Goal: Information Seeking & Learning: Learn about a topic

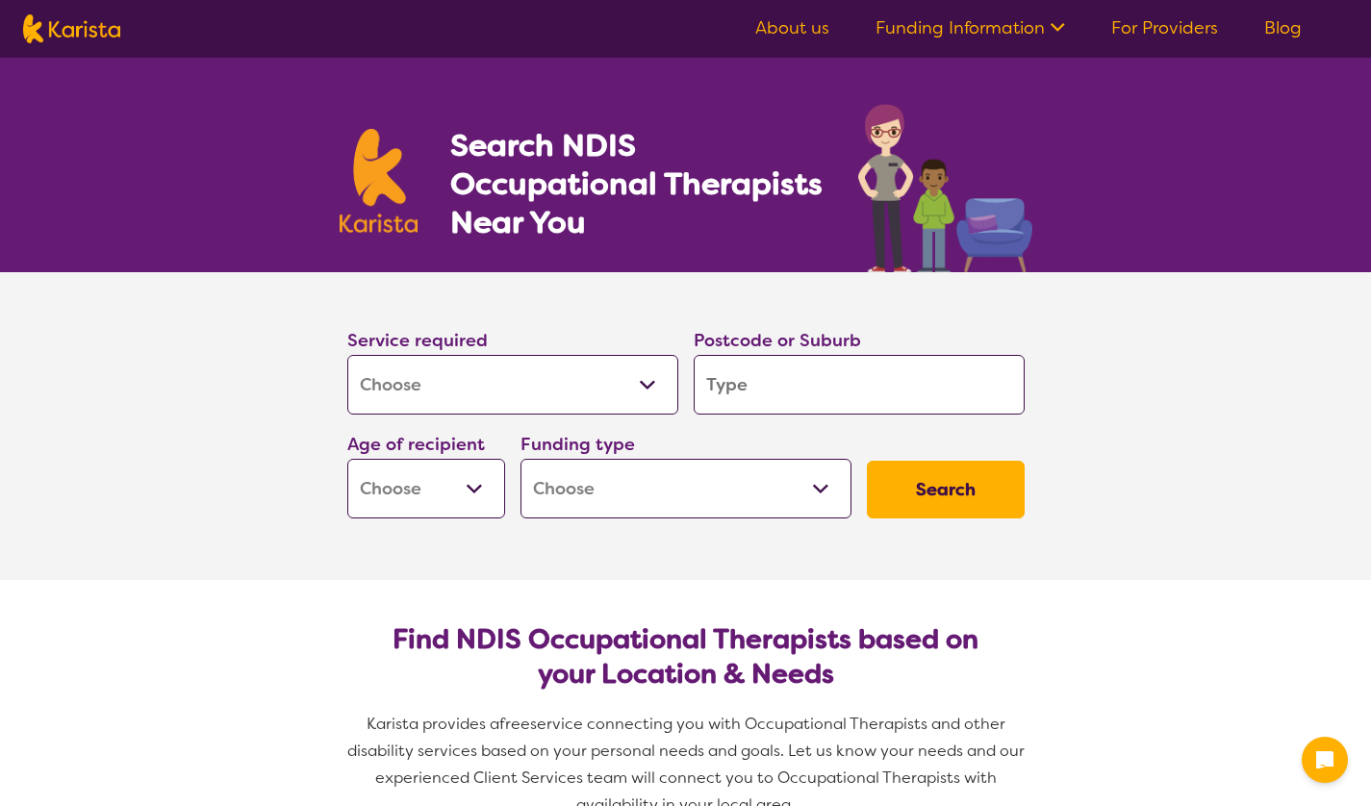
select select "[MEDICAL_DATA]"
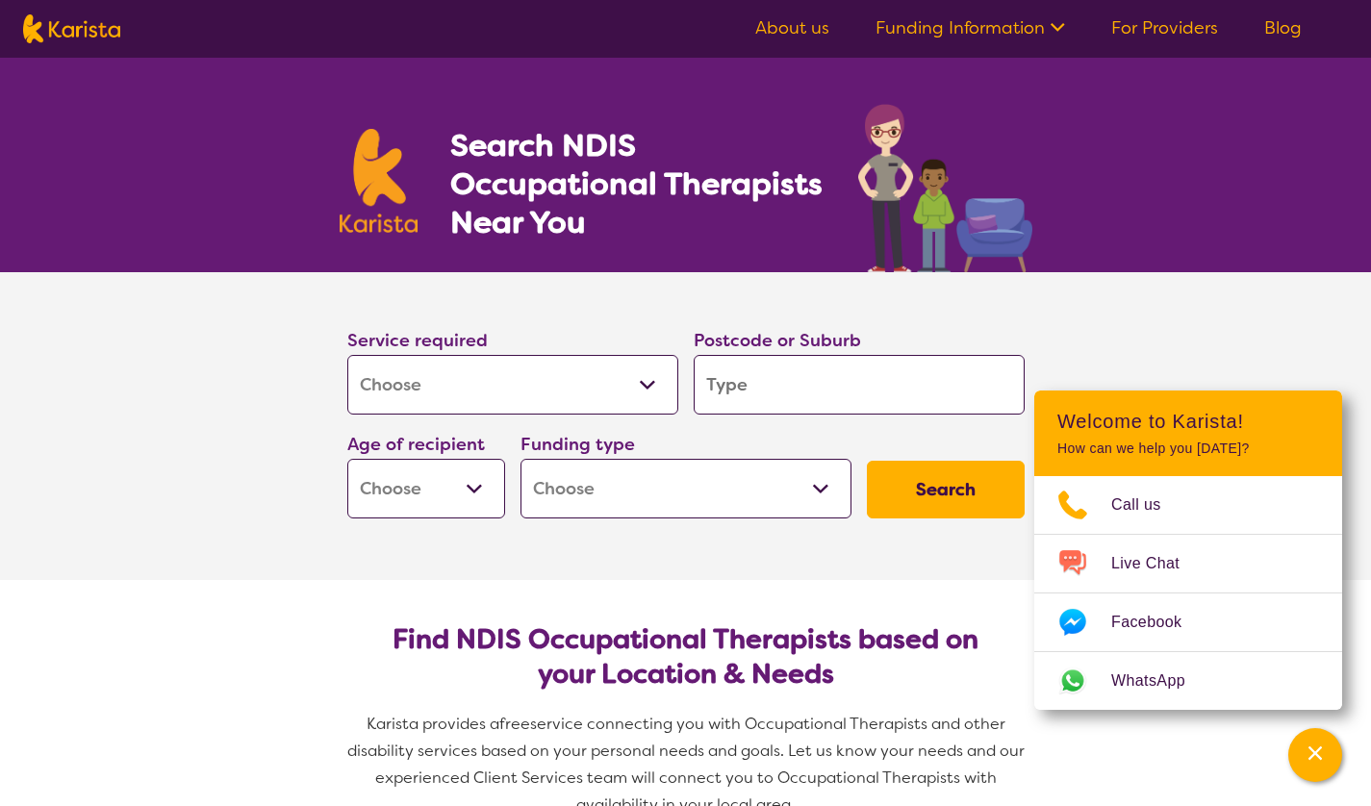
click at [568, 382] on select "Allied Health Assistant Assessment ([MEDICAL_DATA] or [MEDICAL_DATA]) Behaviour…" at bounding box center [512, 385] width 331 height 60
click at [704, 387] on input "search" at bounding box center [859, 385] width 331 height 60
type input "w"
type input "wa"
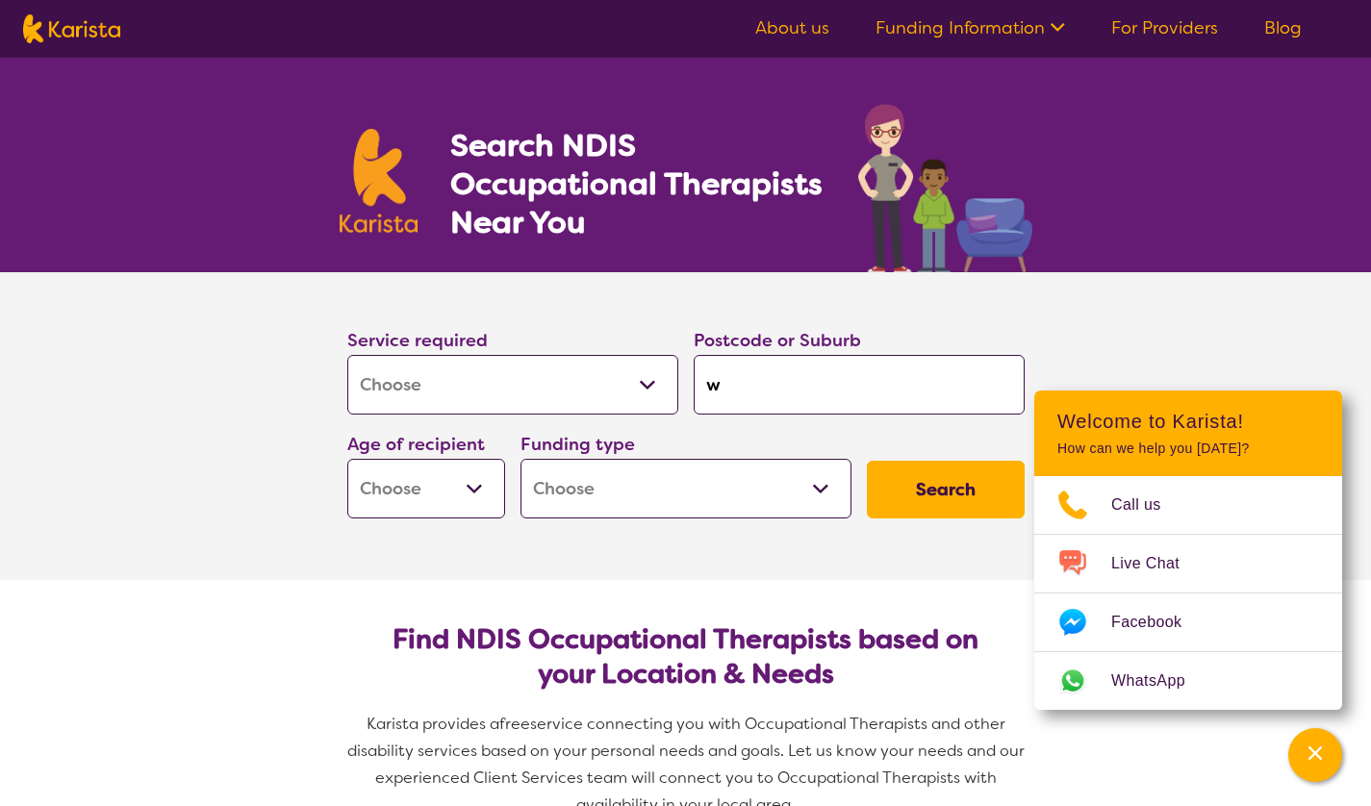
type input "wa"
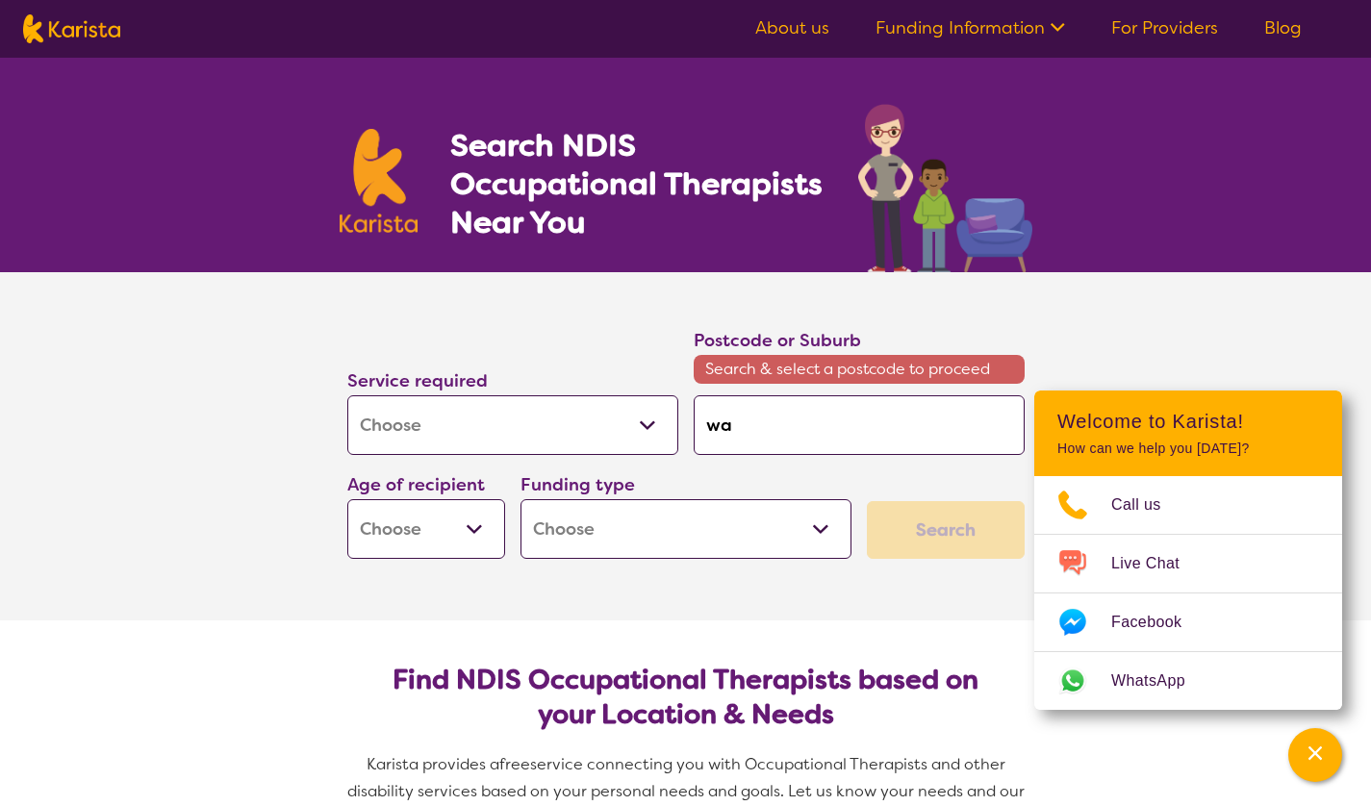
type input "wal"
type input "wall"
type input "walla"
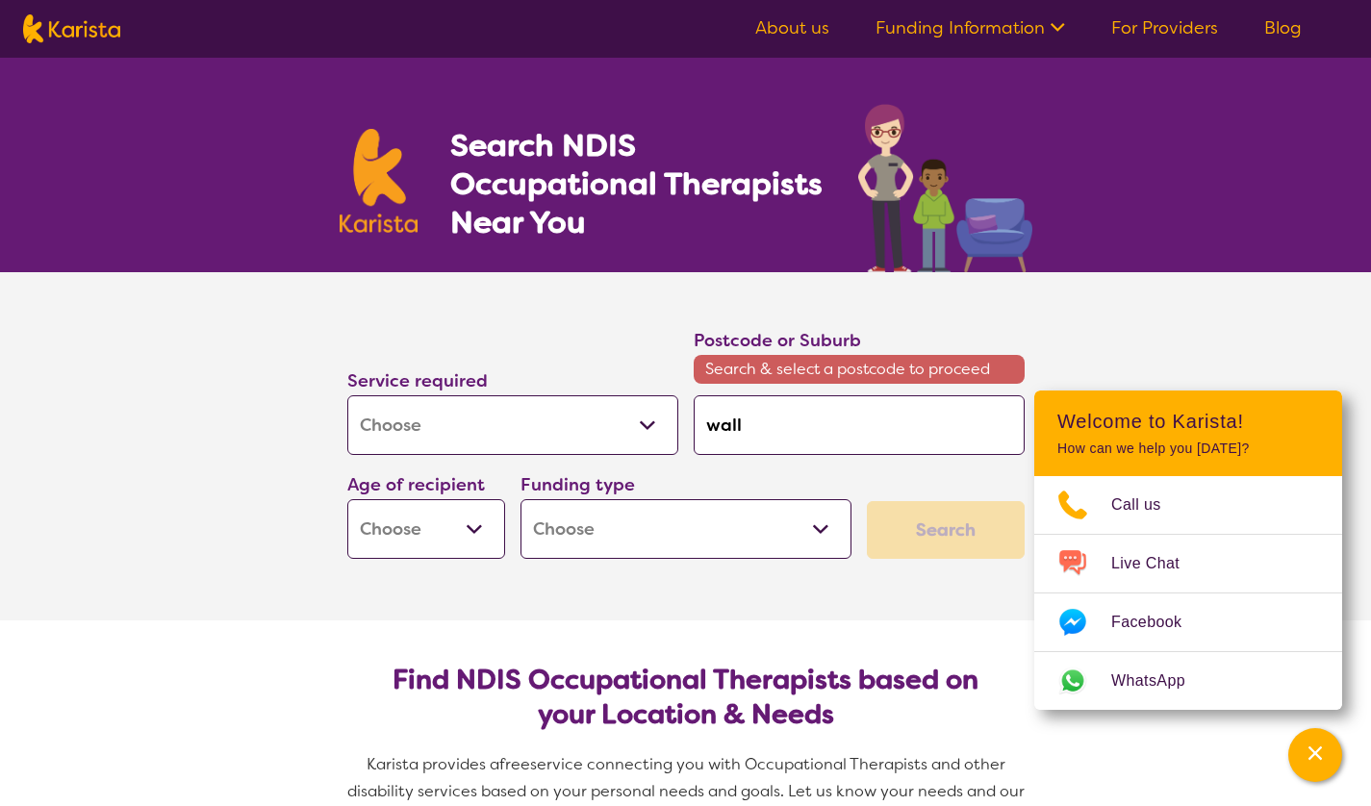
type input "walla"
type input "wallan"
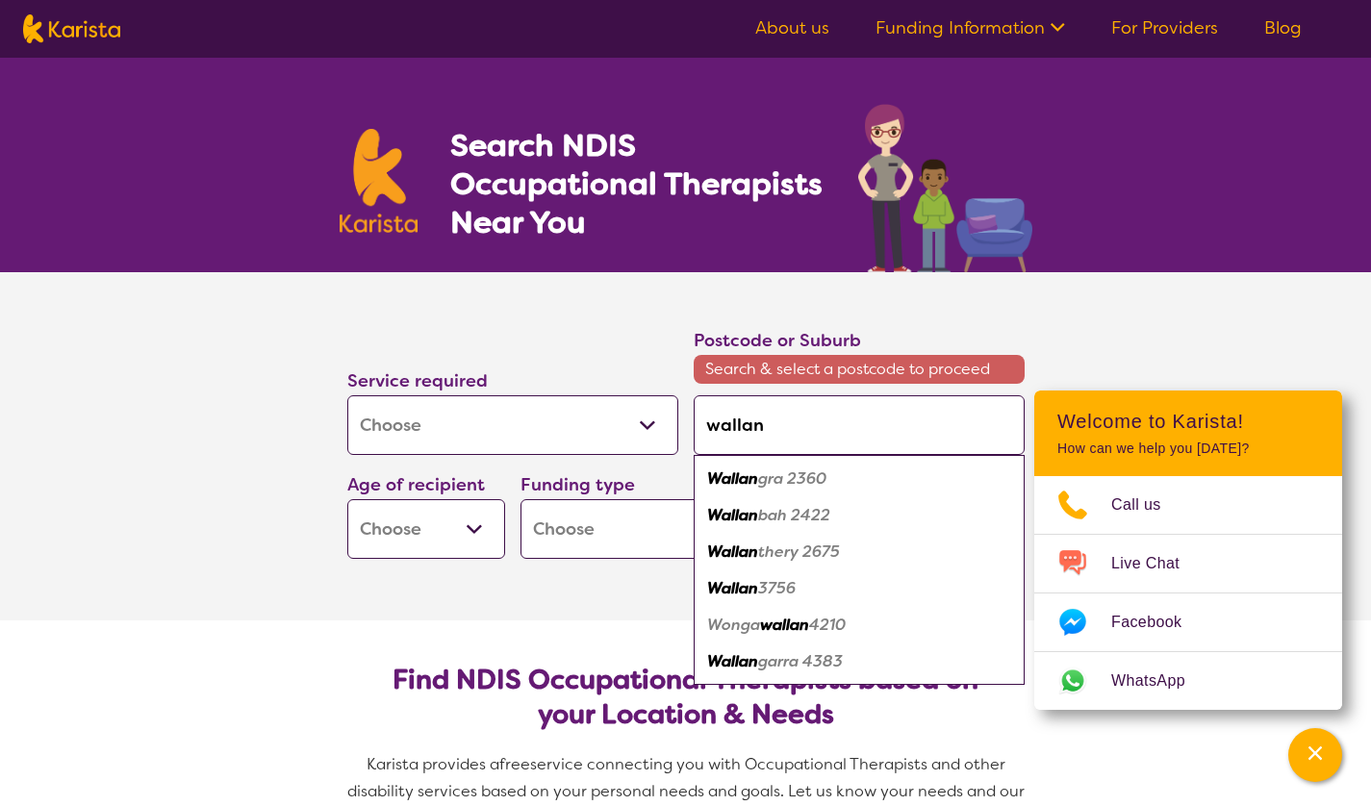
click at [763, 585] on em "3756" at bounding box center [777, 588] width 38 height 20
type input "3756"
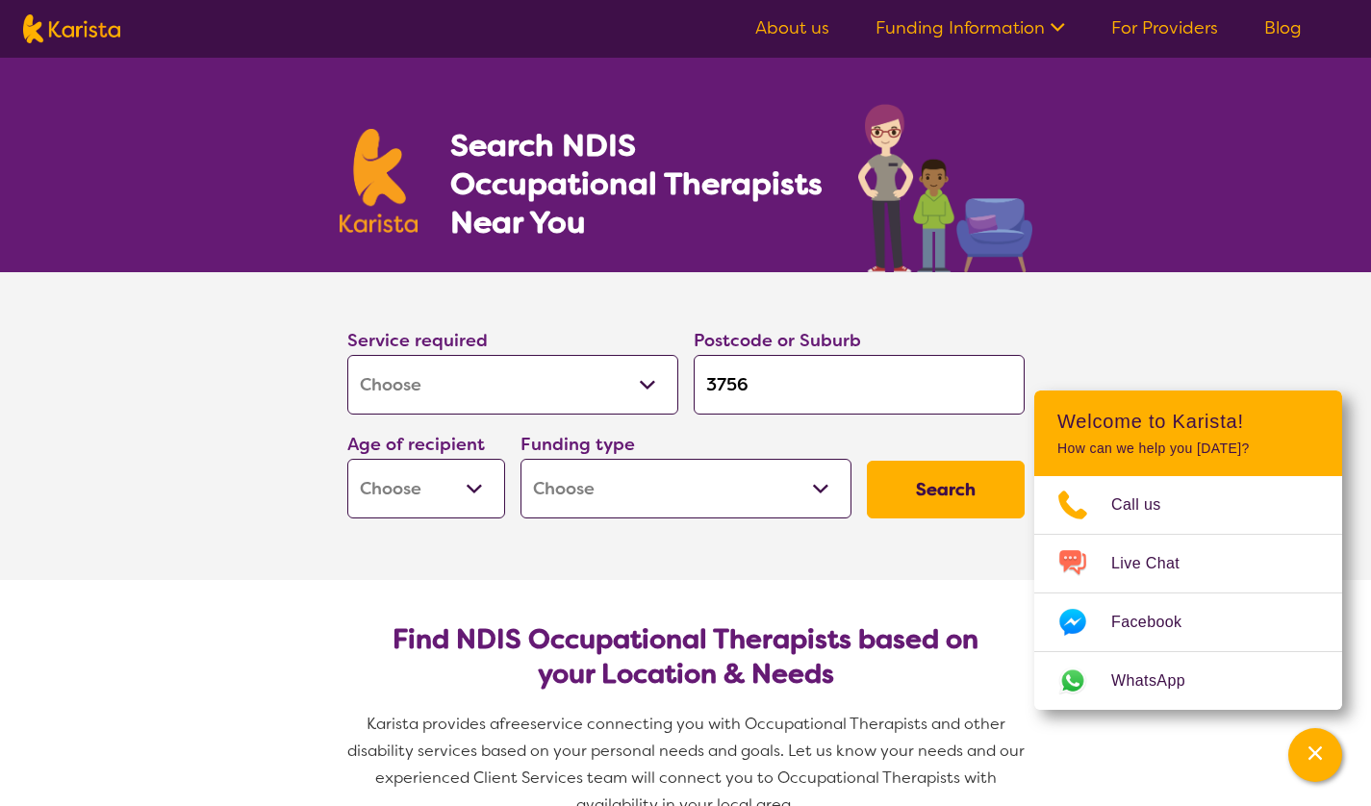
click at [457, 483] on select "Early Childhood - 0 to 9 Child - 10 to 11 Adolescent - 12 to 17 Adult - 18 to 6…" at bounding box center [426, 489] width 158 height 60
select select "EC"
click at [347, 459] on select "Early Childhood - 0 to 9 Child - 10 to 11 Adolescent - 12 to 17 Adult - 18 to 6…" at bounding box center [426, 489] width 158 height 60
select select "EC"
click at [655, 484] on select "Home Care Package (HCP) National Disability Insurance Scheme (NDIS) I don't know" at bounding box center [685, 489] width 331 height 60
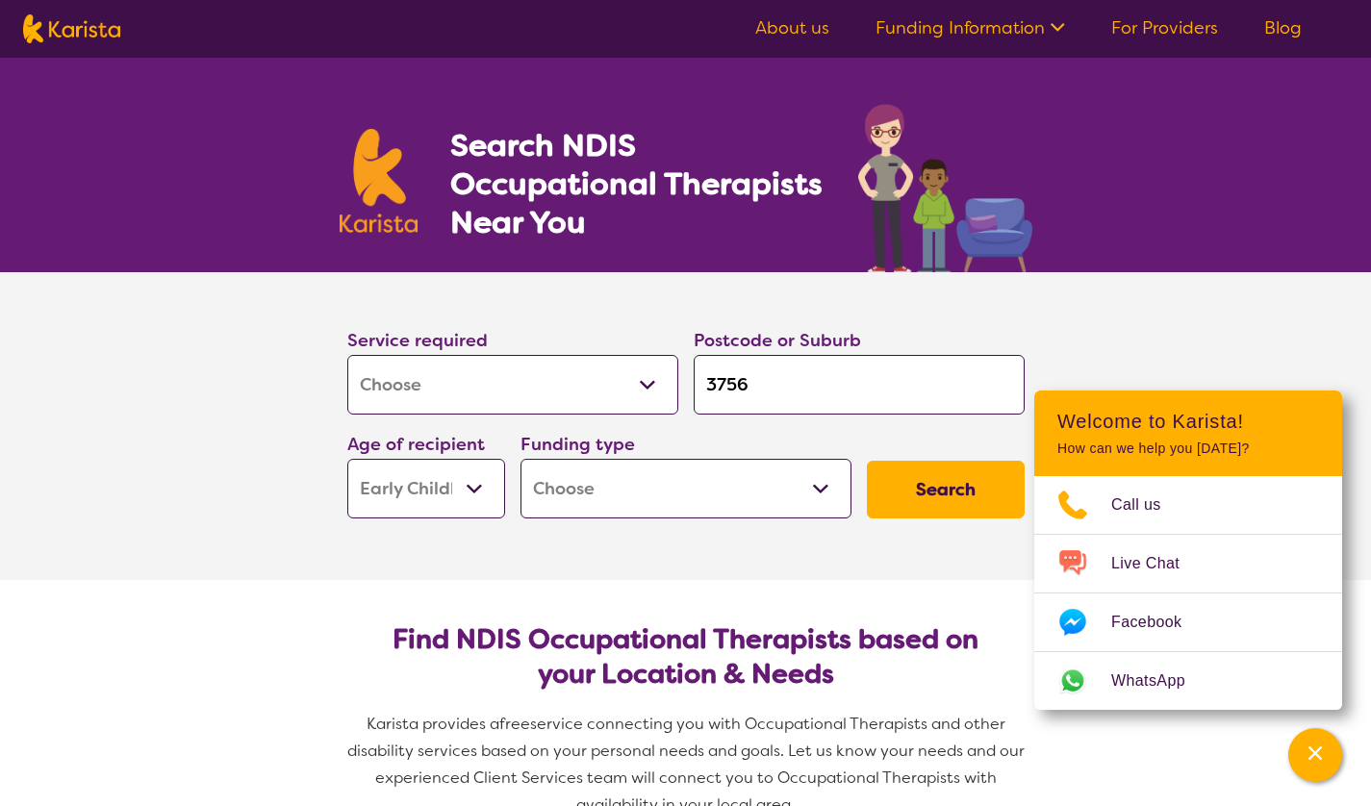
select select "i-don-t-know"
click at [520, 459] on select "Home Care Package (HCP) National Disability Insurance Scheme (NDIS) I don't know" at bounding box center [685, 489] width 331 height 60
select select "i-don-t-know"
click at [913, 501] on button "Search" at bounding box center [946, 490] width 158 height 58
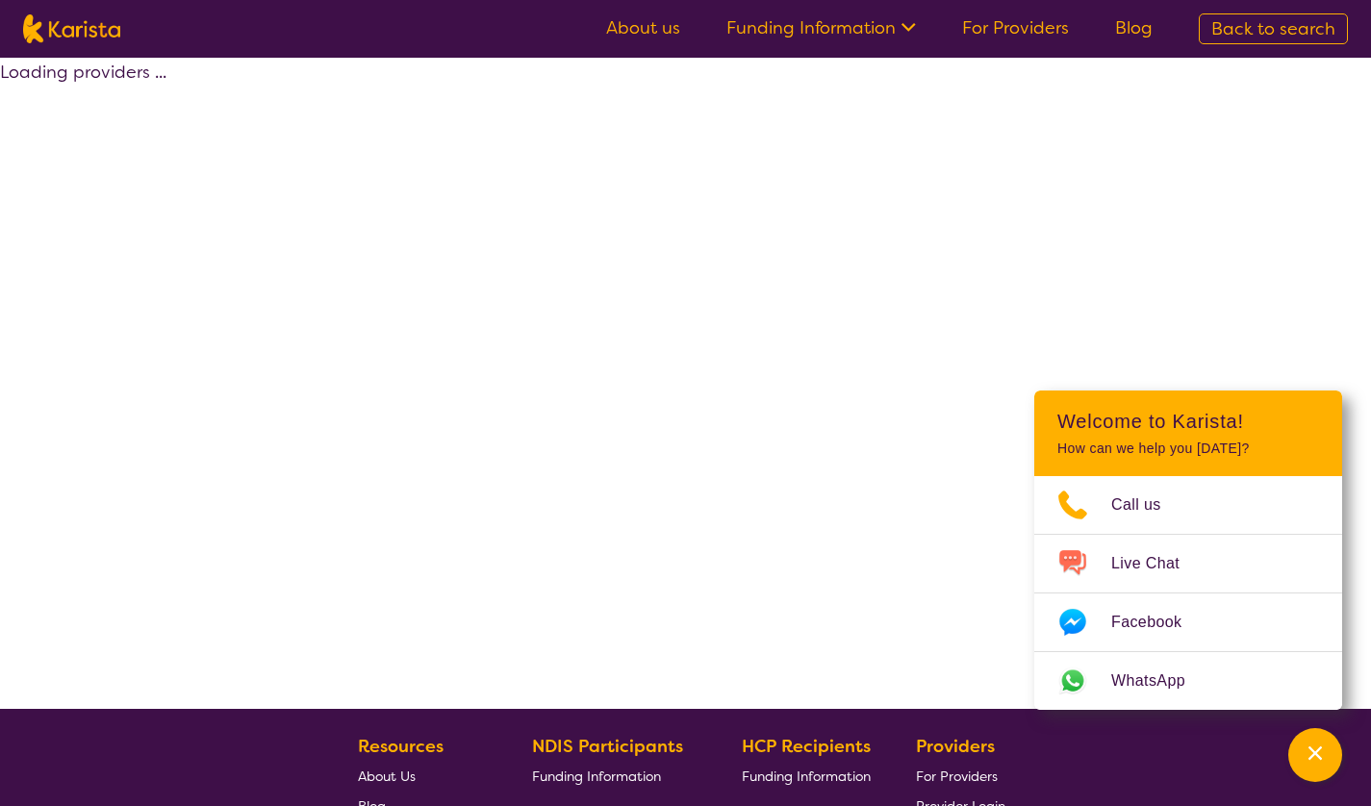
select select "[MEDICAL_DATA]"
select select "EC"
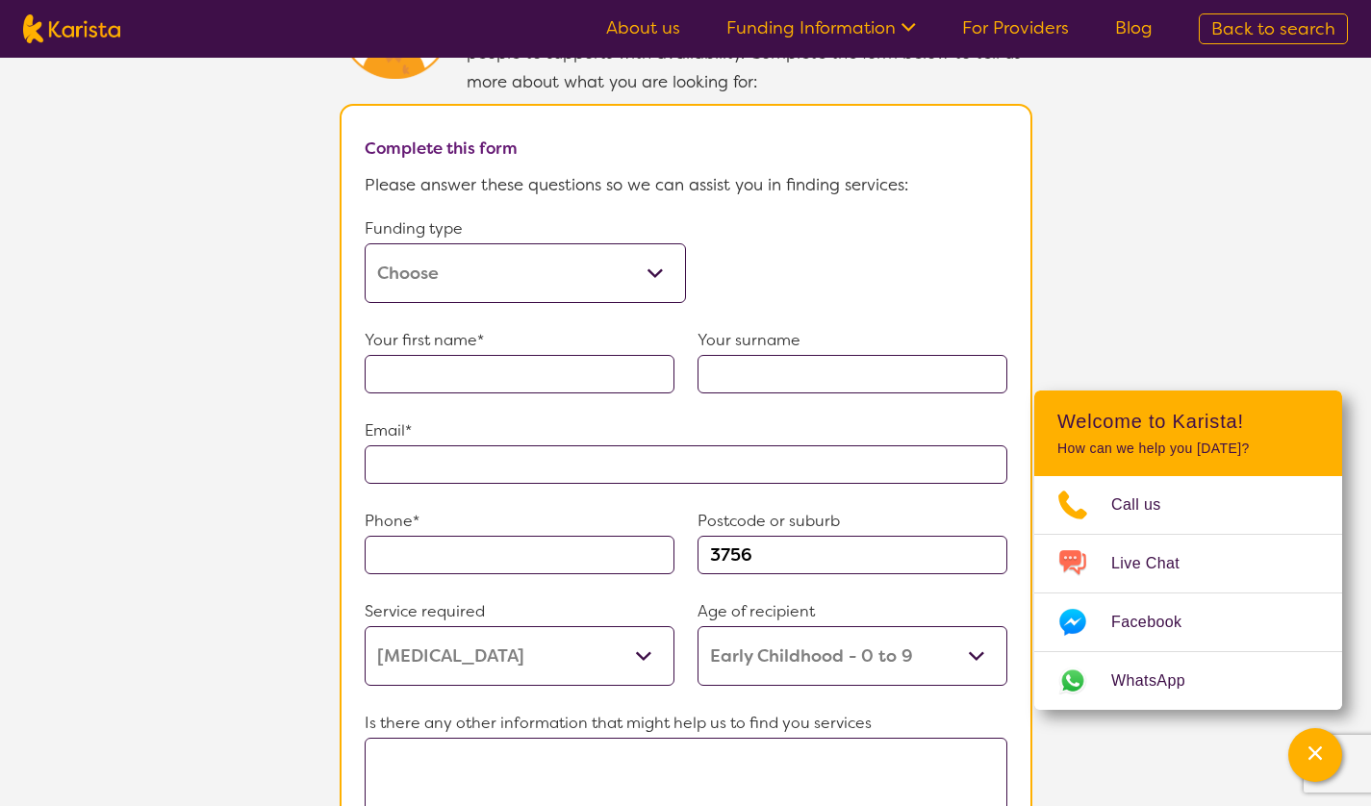
scroll to position [1074, 0]
click at [820, 663] on select "Early Childhood - 0 to 9 Child - 10 to 11 Adolescent - 12 to 17 Adult - 18 to 6…" at bounding box center [852, 658] width 310 height 60
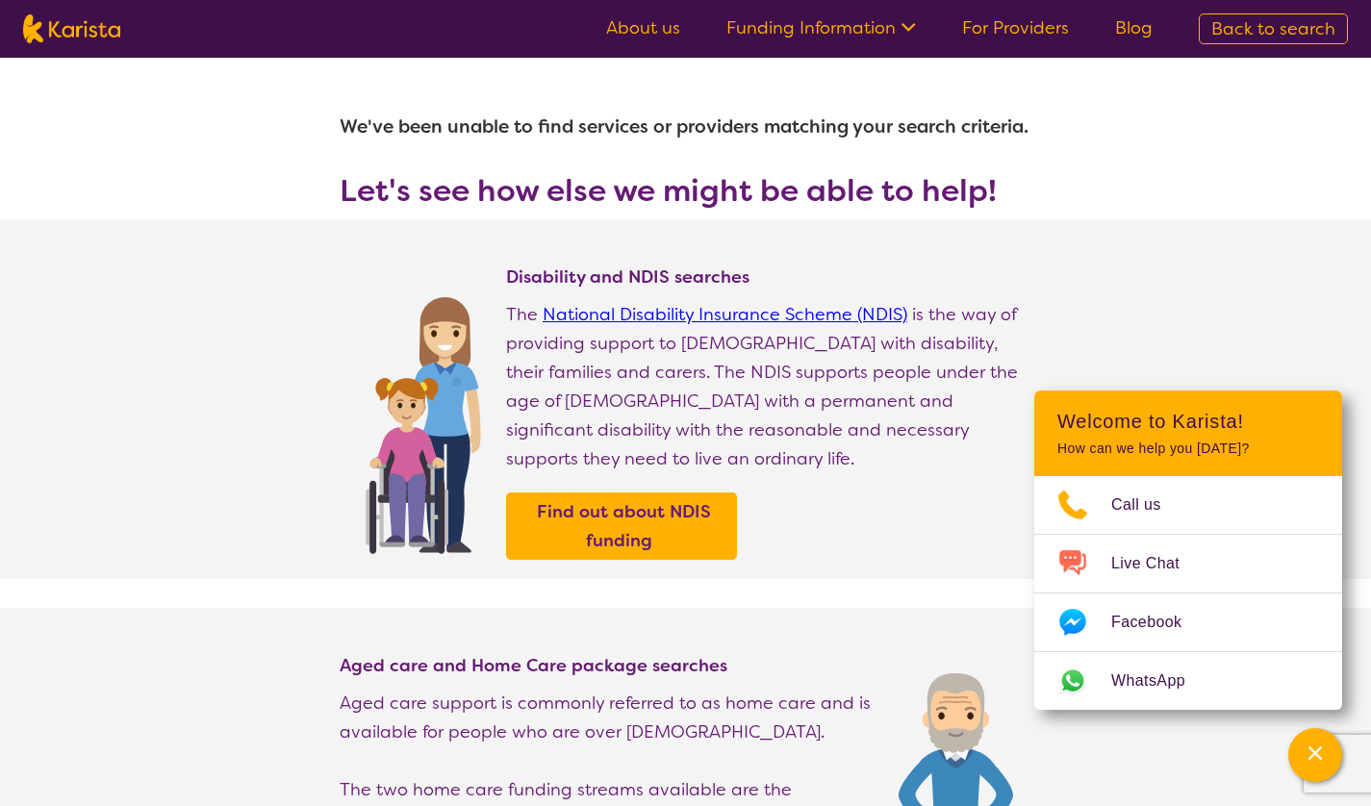
select select "[MEDICAL_DATA]"
select select "EC"
select select "i-don-t-know"
select select "[MEDICAL_DATA]"
select select "EC"
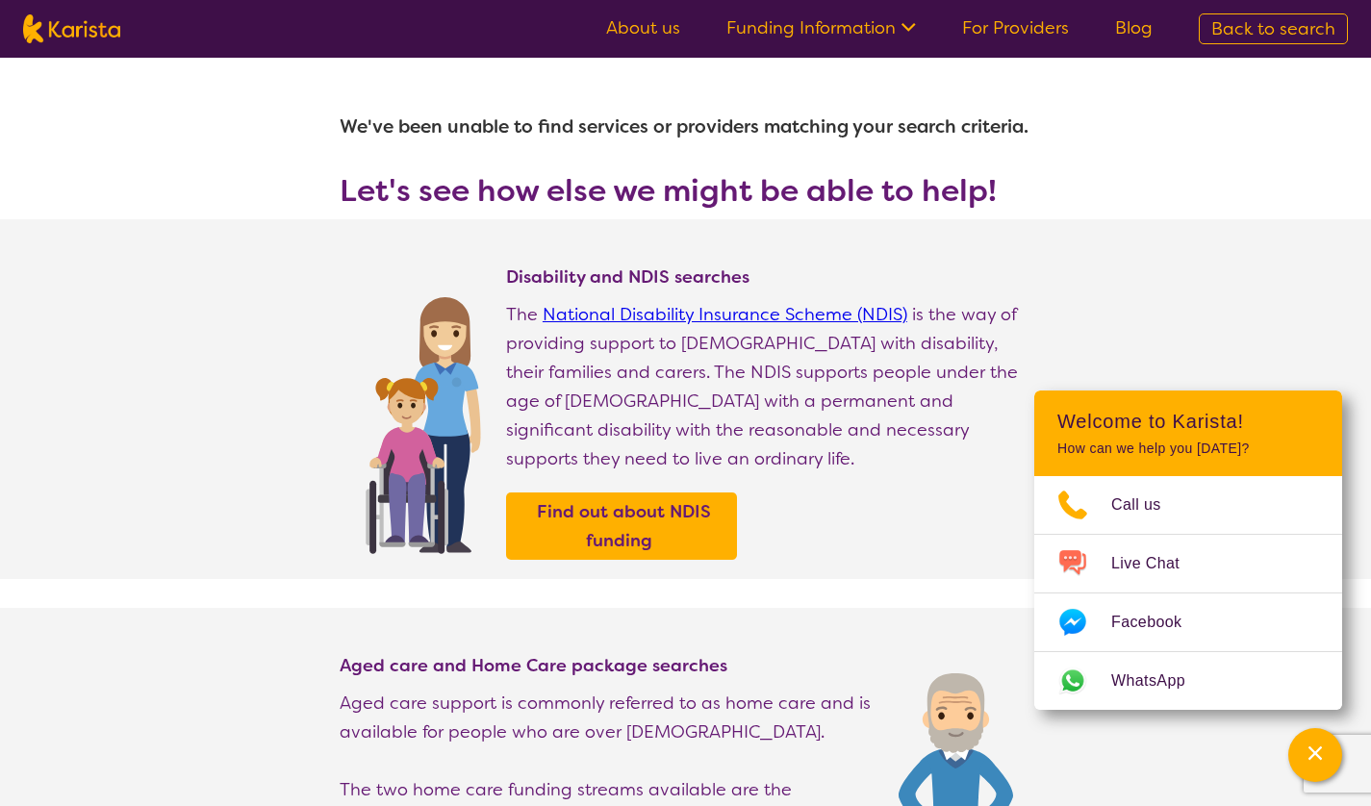
select select "i-don-t-know"
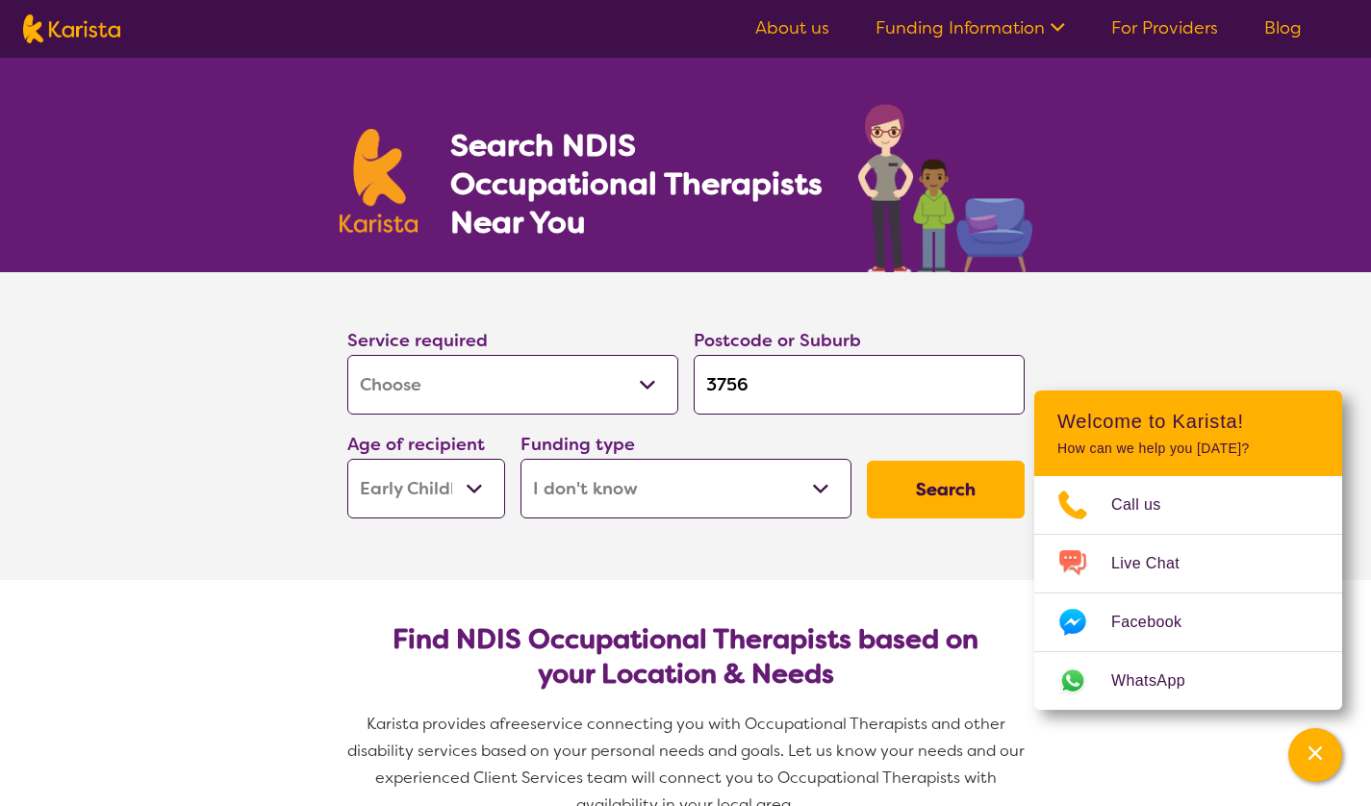
click at [450, 478] on select "Early Childhood - 0 to 9 Child - 10 to 11 Adolescent - 12 to 17 Adult - 18 to 6…" at bounding box center [426, 489] width 158 height 60
select select "CH"
click at [347, 459] on select "Early Childhood - 0 to 9 Child - 10 to 11 Adolescent - 12 to 17 Adult - 18 to 6…" at bounding box center [426, 489] width 158 height 60
select select "CH"
click at [927, 483] on button "Search" at bounding box center [946, 490] width 158 height 58
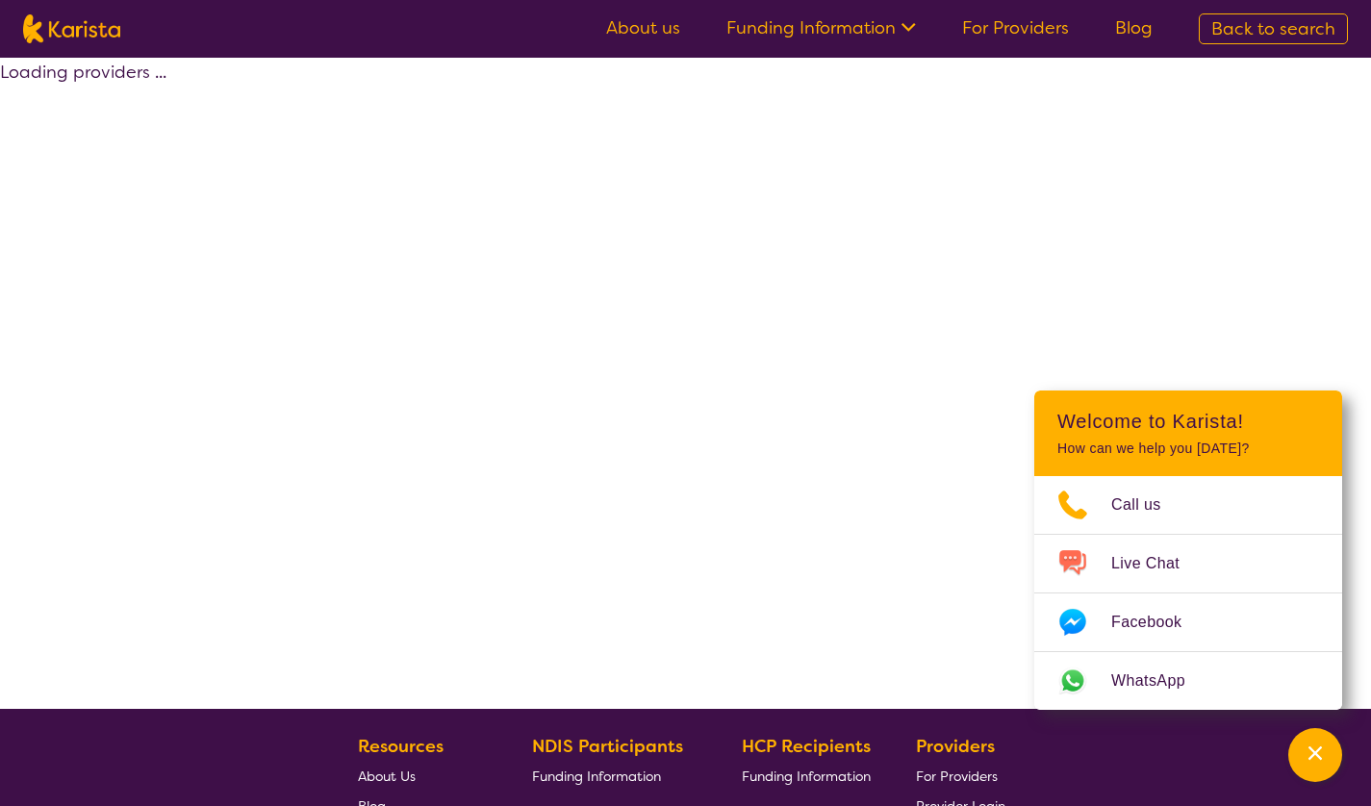
select select "[MEDICAL_DATA]"
select select "CH"
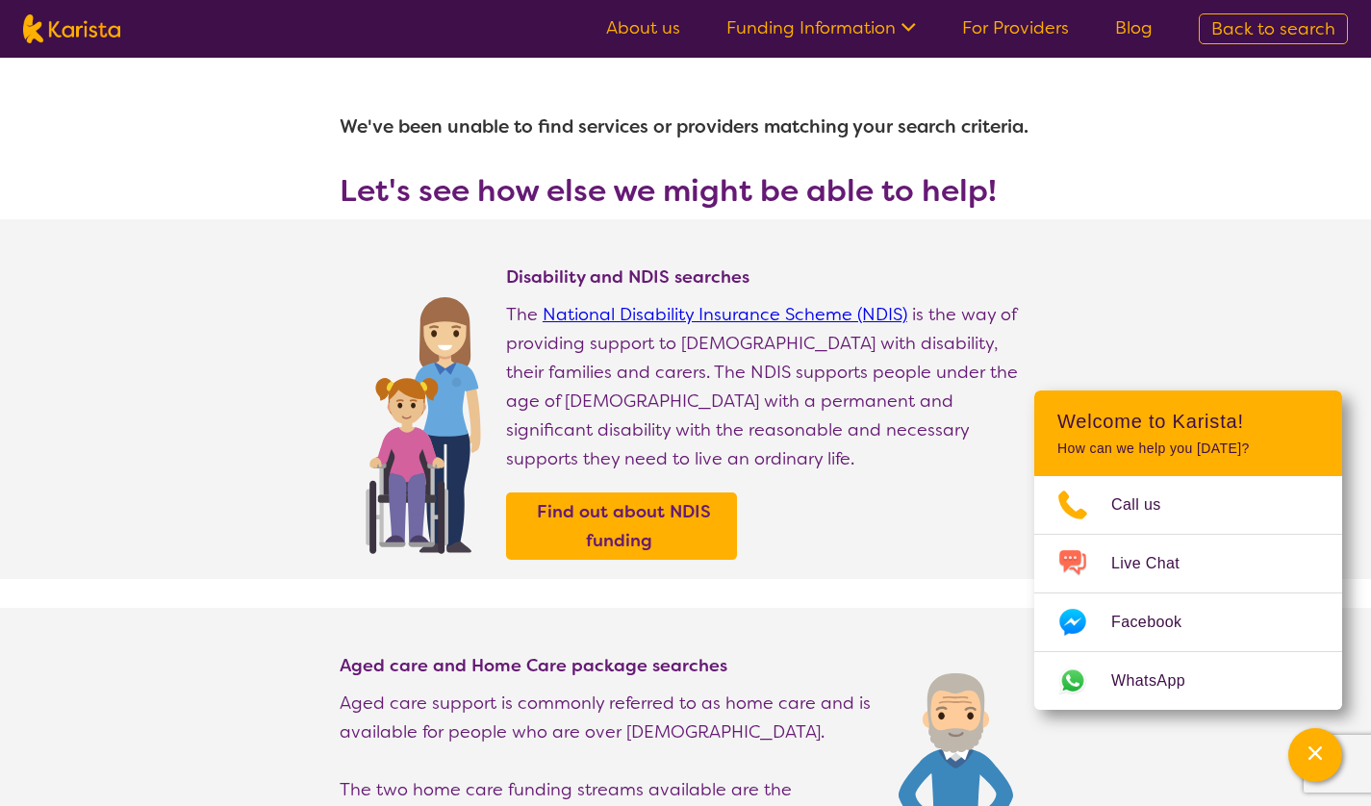
select select "[MEDICAL_DATA]"
select select "CH"
select select "i-don-t-know"
select select "[MEDICAL_DATA]"
select select "CH"
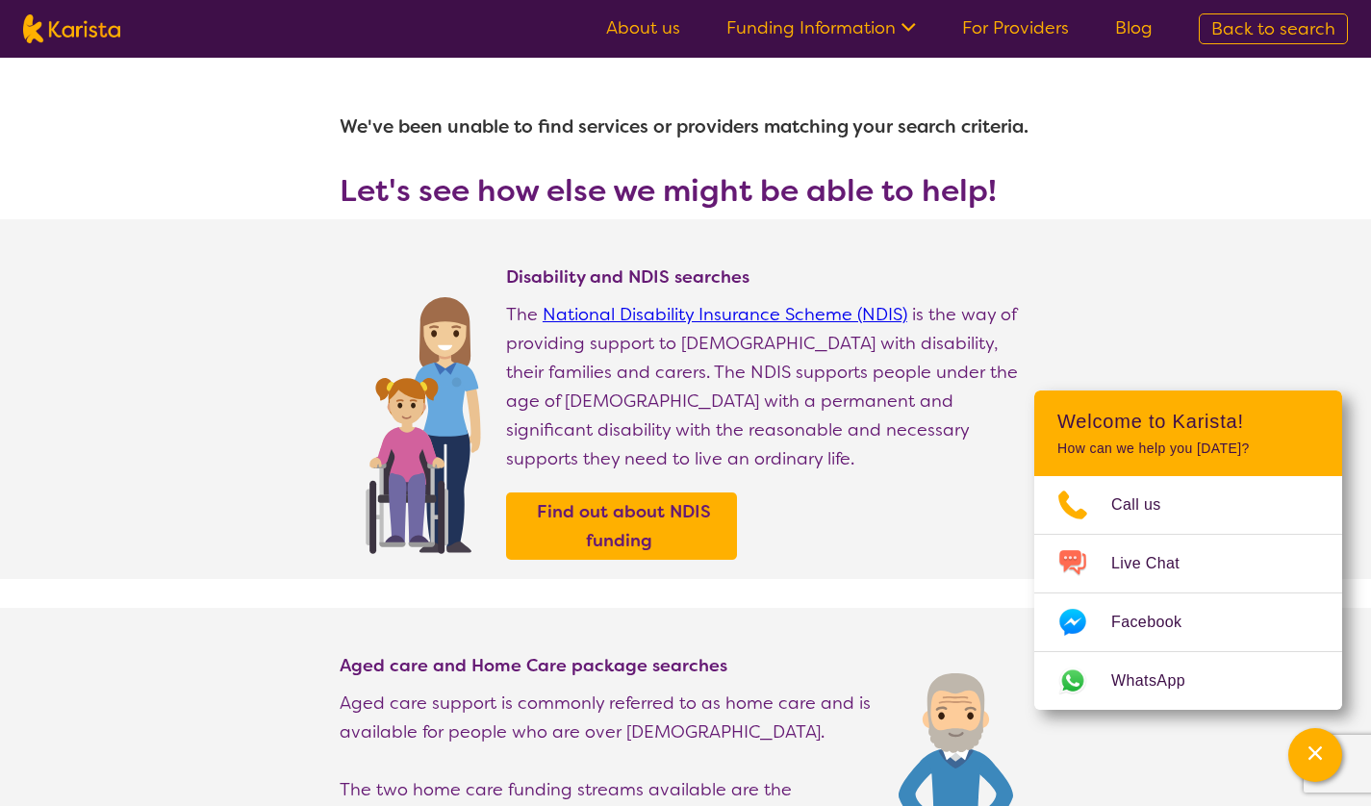
select select "i-don-t-know"
